Goal: Find specific page/section: Find specific page/section

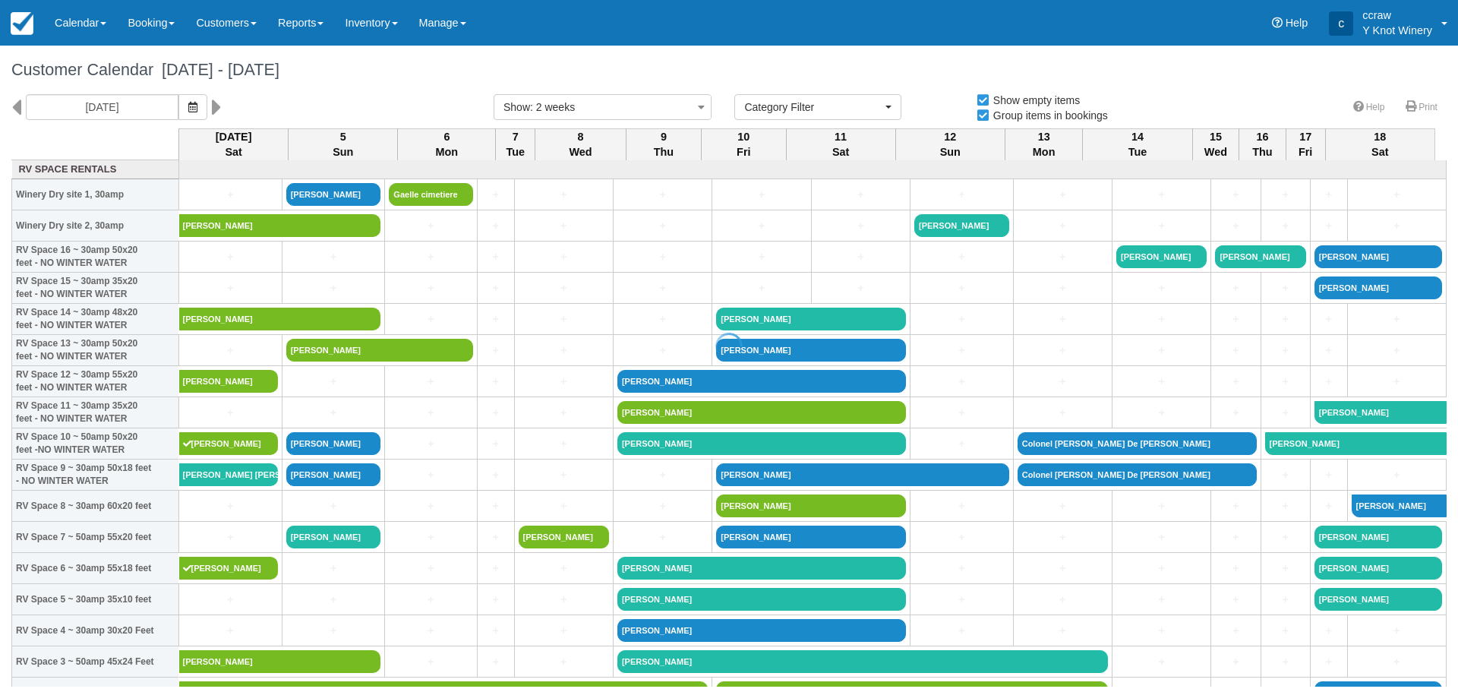
select select
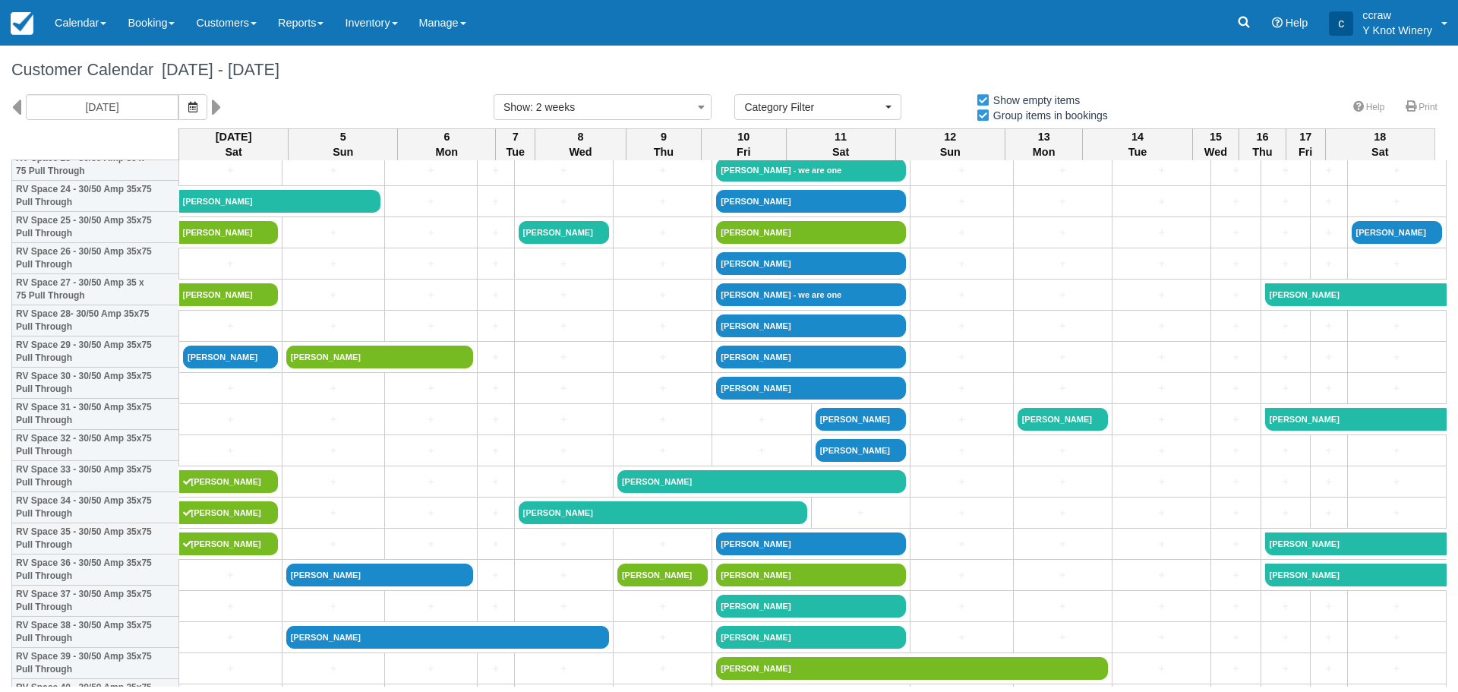
scroll to position [607, 0]
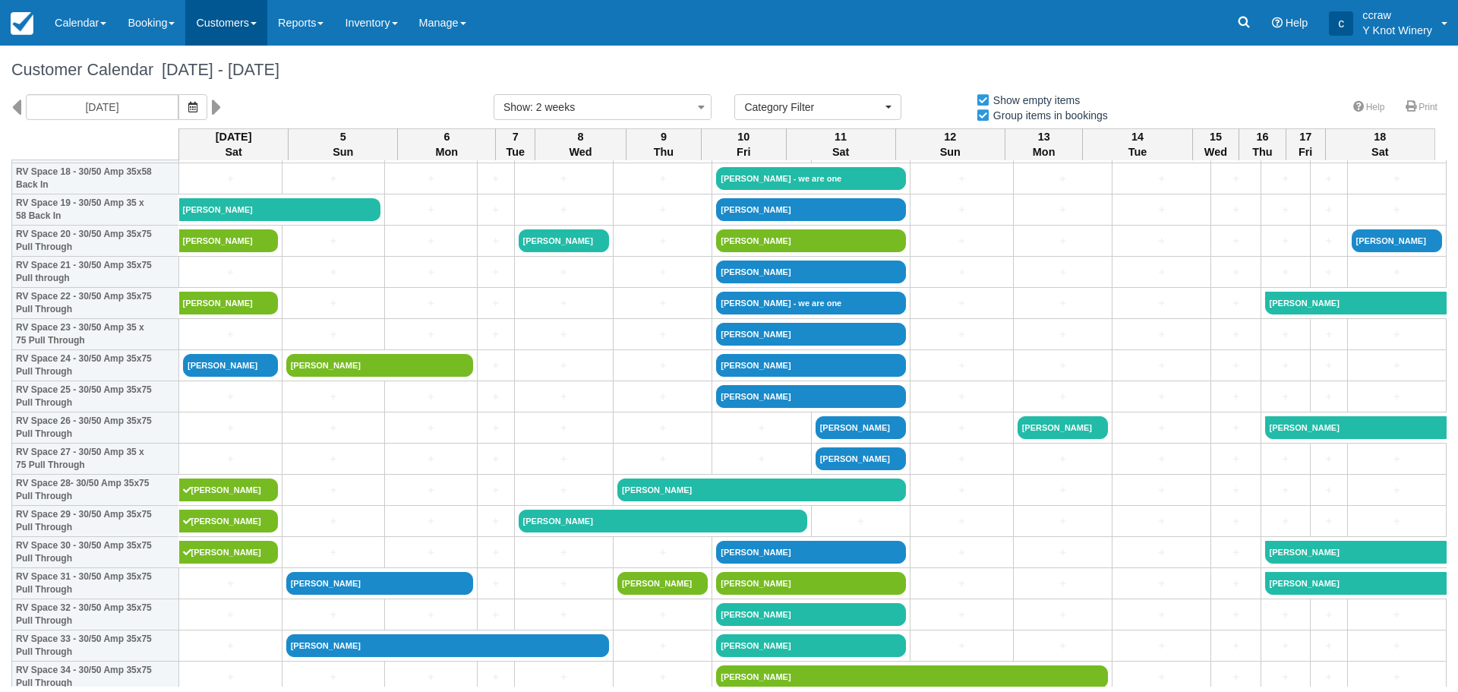
click at [260, 26] on link "Customers" at bounding box center [226, 23] width 82 height 46
click at [244, 99] on link "Directory" at bounding box center [253, 97] width 134 height 32
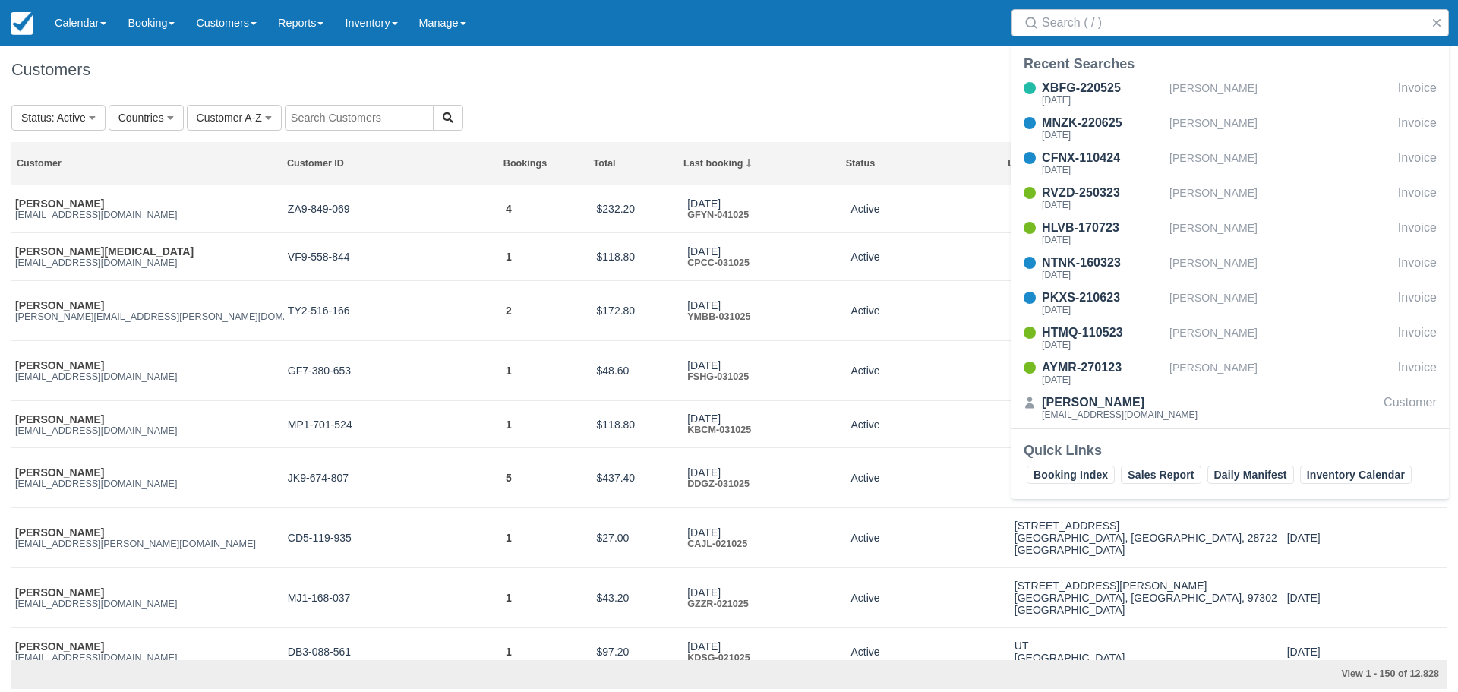
click at [354, 121] on input "text" at bounding box center [359, 118] width 149 height 26
type input "[PERSON_NAME]"
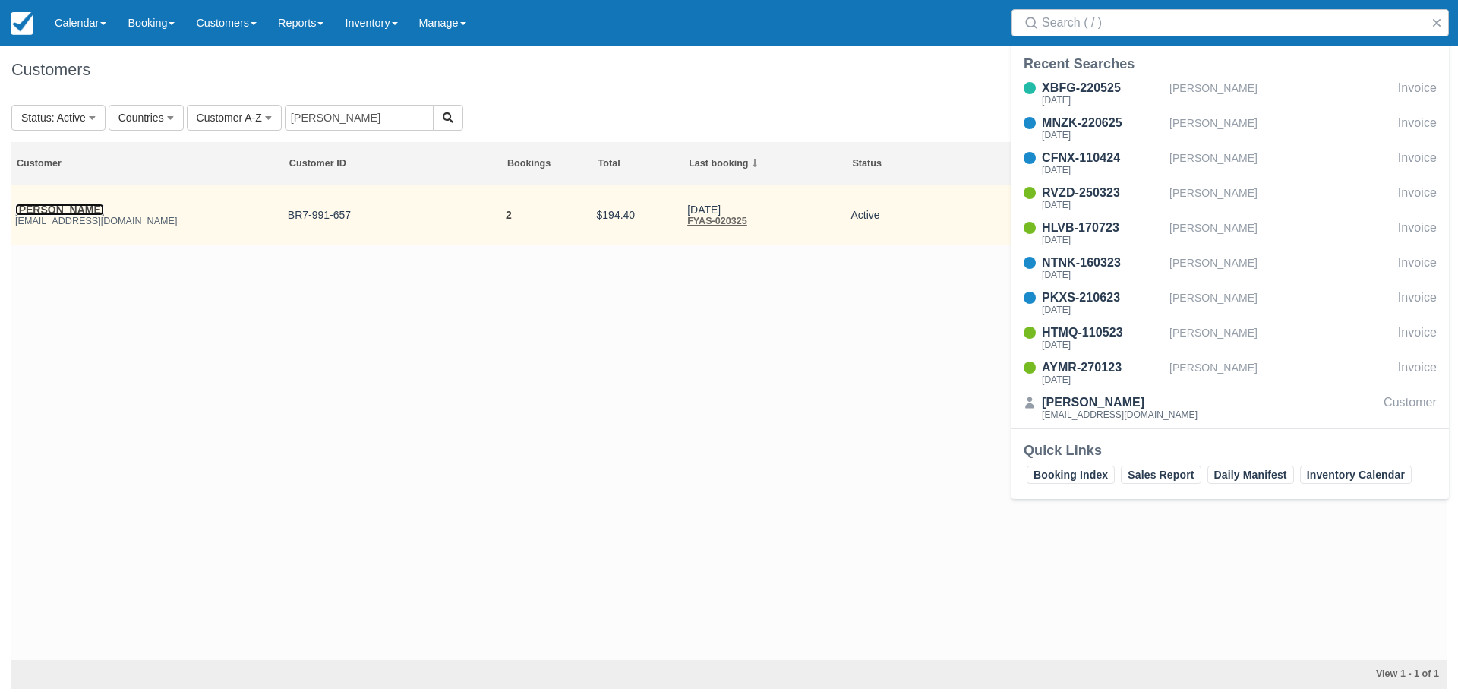
click at [35, 207] on link "[PERSON_NAME]" at bounding box center [59, 209] width 89 height 12
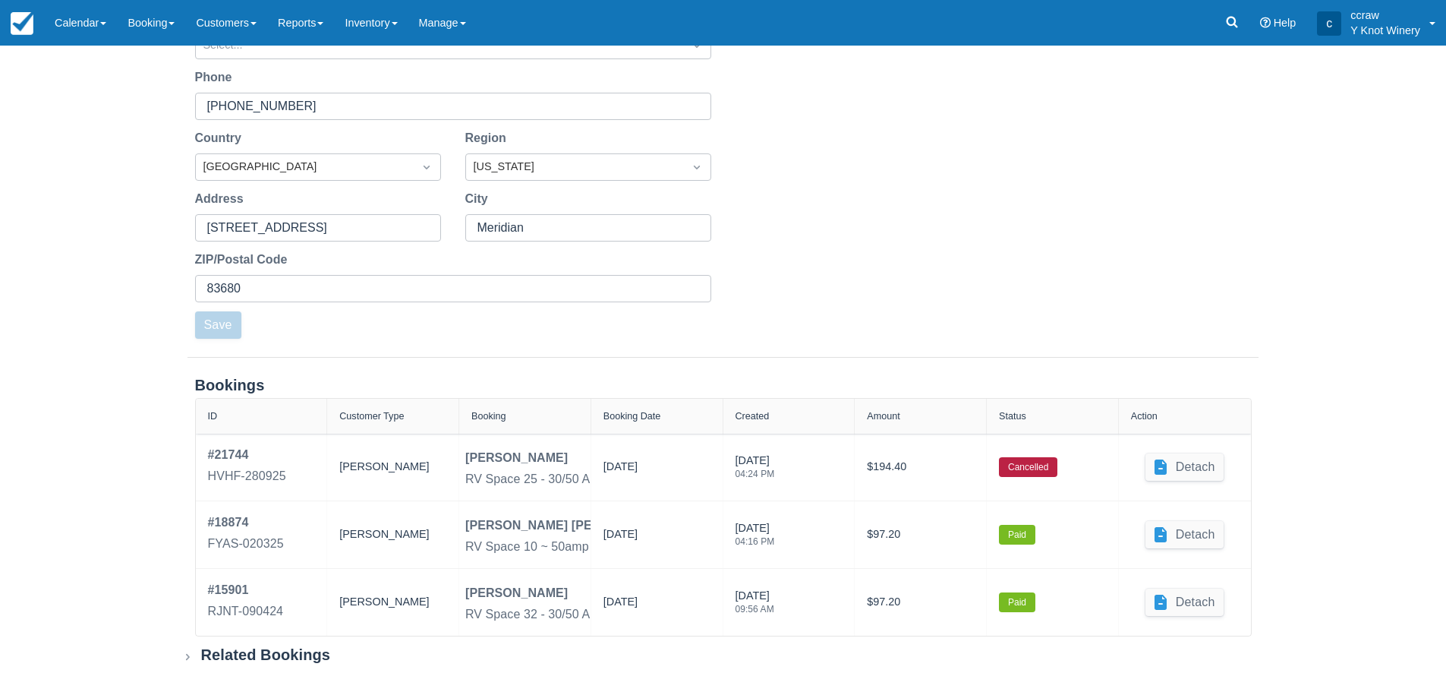
scroll to position [317, 0]
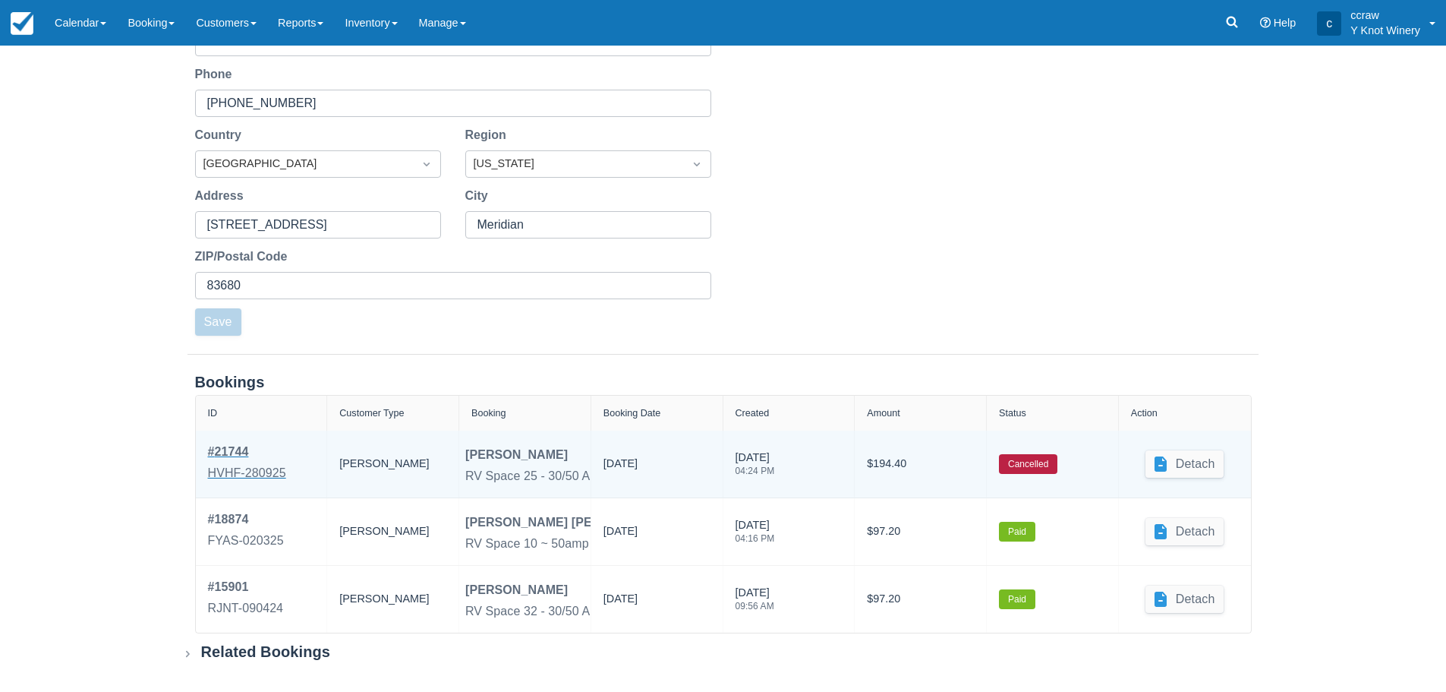
click at [226, 451] on div "# 21744" at bounding box center [247, 452] width 78 height 18
